Goal: Information Seeking & Learning: Learn about a topic

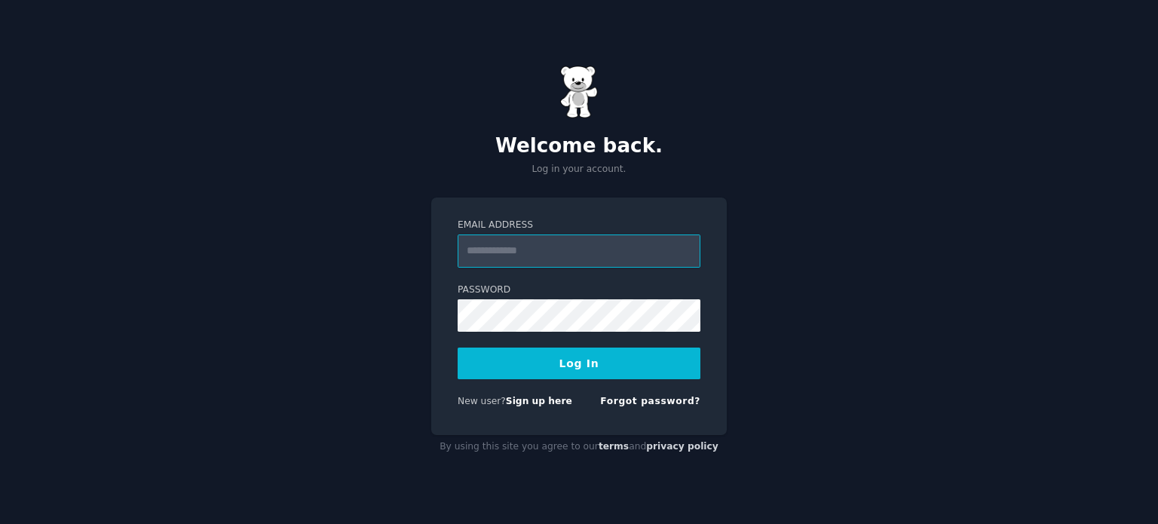
type input "**********"
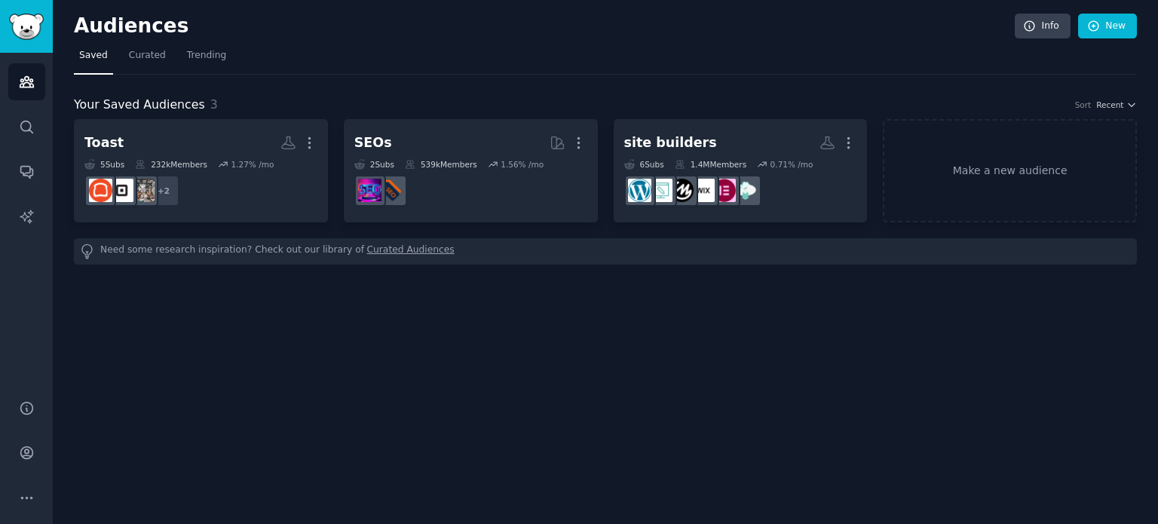
drag, startPoint x: 651, startPoint y: 72, endPoint x: 528, endPoint y: 75, distance: 123.6
drag, startPoint x: 522, startPoint y: 75, endPoint x: 842, endPoint y: 29, distance: 323.5
click at [639, 35] on h2 "Audiences" at bounding box center [544, 26] width 941 height 24
click at [1115, 25] on link "New" at bounding box center [1107, 27] width 59 height 26
click at [29, 131] on icon "Sidebar" at bounding box center [27, 127] width 16 height 16
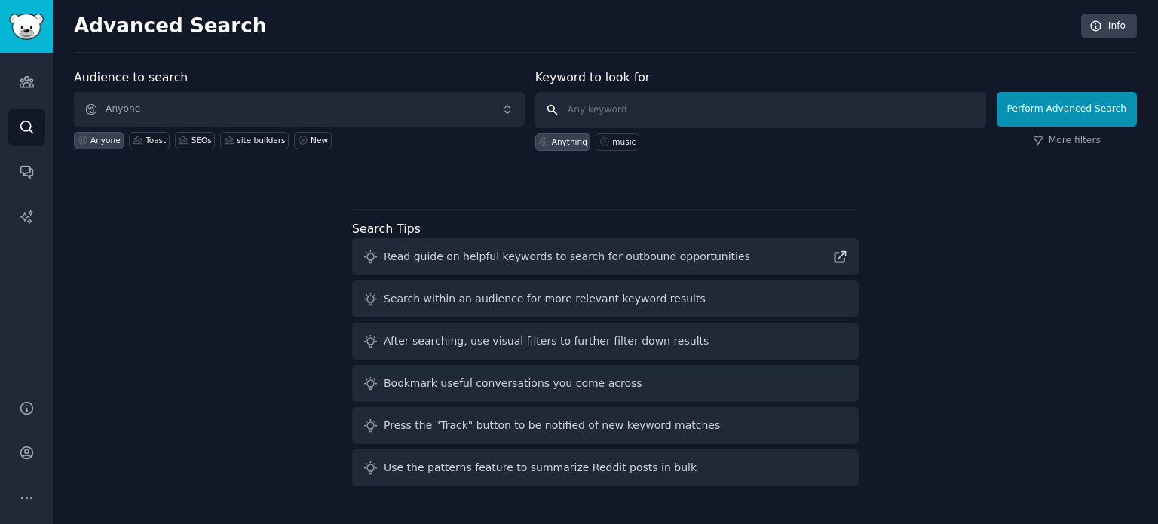
click at [642, 106] on input "text" at bounding box center [760, 110] width 451 height 36
click at [17, 183] on link "Conversations" at bounding box center [26, 171] width 37 height 37
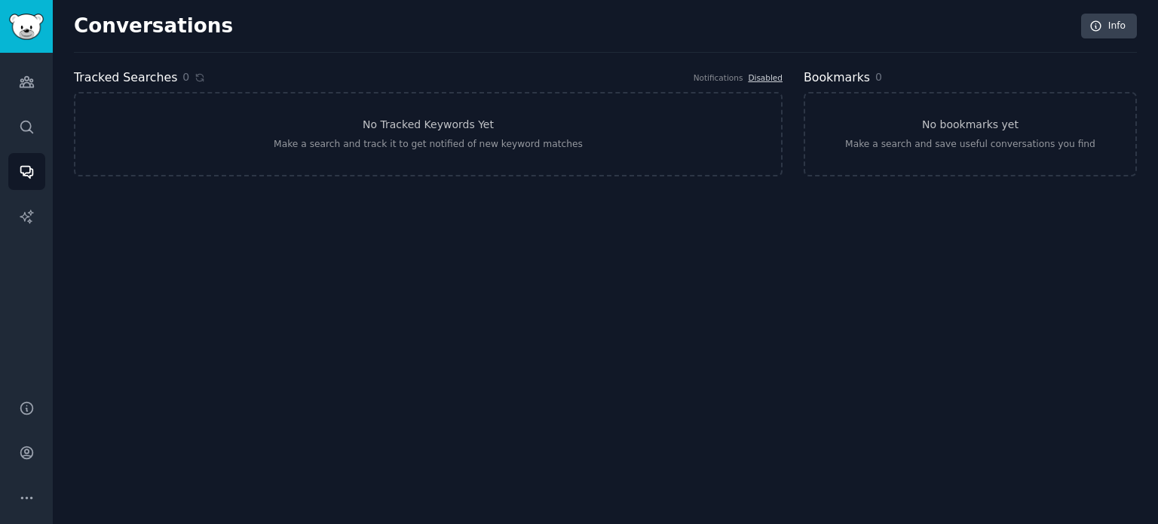
drag, startPoint x: 384, startPoint y: 243, endPoint x: 334, endPoint y: 244, distance: 49.8
drag, startPoint x: 332, startPoint y: 244, endPoint x: 304, endPoint y: 244, distance: 27.9
click at [304, 244] on div "Conversations Info Tracked Searches 0 Notifications Disabled No Tracked Keyword…" at bounding box center [605, 262] width 1105 height 524
click at [350, 131] on link "No Tracked Keywords Yet Make a search and track it to get notified of new keywo…" at bounding box center [428, 134] width 708 height 84
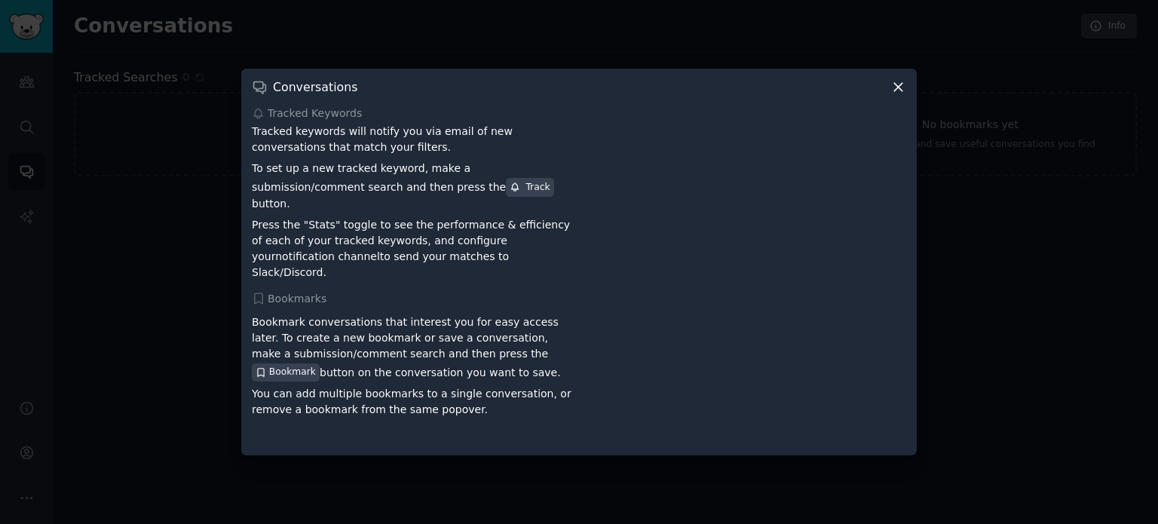
click at [165, 220] on div at bounding box center [579, 262] width 1158 height 524
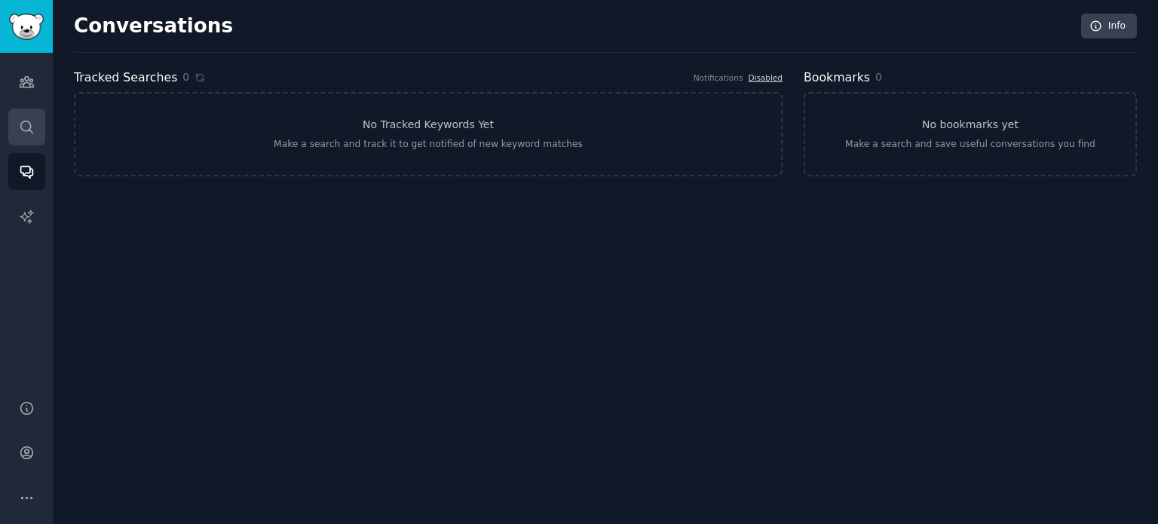
click at [14, 138] on link "Search" at bounding box center [26, 127] width 37 height 37
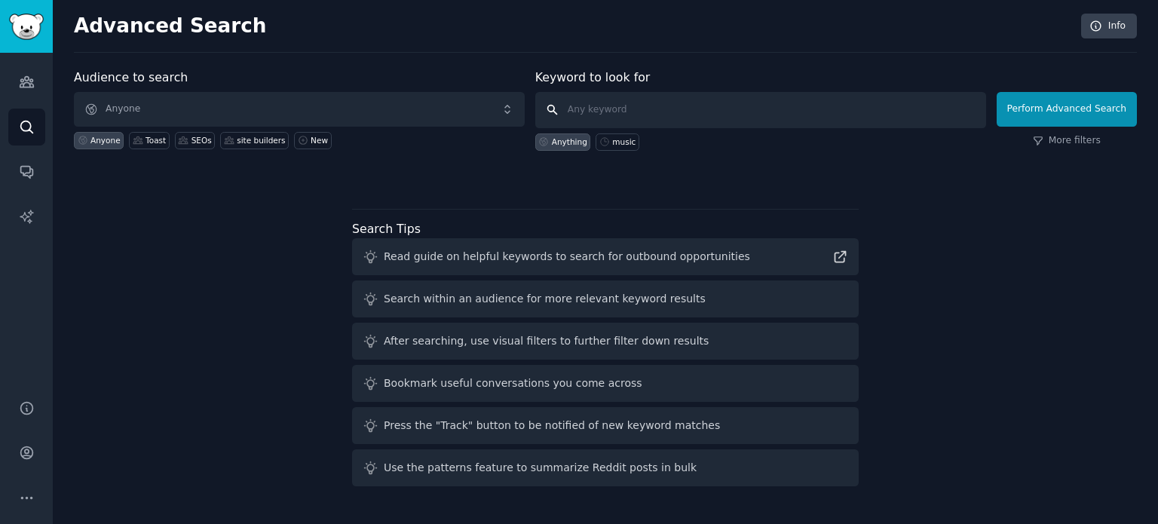
click at [623, 102] on input "text" at bounding box center [760, 110] width 451 height 36
drag, startPoint x: 736, startPoint y: 1, endPoint x: 696, endPoint y: 109, distance: 114.7
click at [690, 108] on input "text" at bounding box center [760, 110] width 451 height 36
type input "ro"
click button "Perform Advanced Search" at bounding box center [1066, 109] width 140 height 35
